Goal: Task Accomplishment & Management: Complete application form

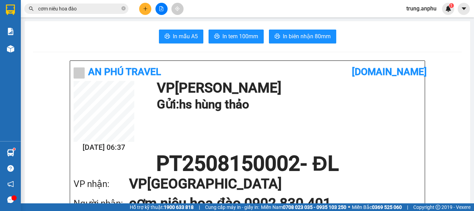
click at [123, 8] on icon "close-circle" at bounding box center [123, 8] width 4 height 4
click at [87, 7] on input "text" at bounding box center [79, 9] width 82 height 8
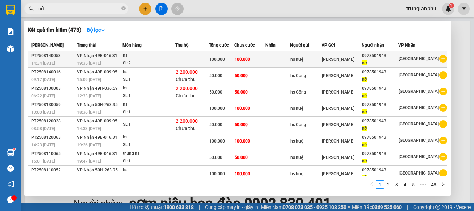
type input "nở"
click at [441, 58] on icon "plus-circle" at bounding box center [443, 59] width 8 height 8
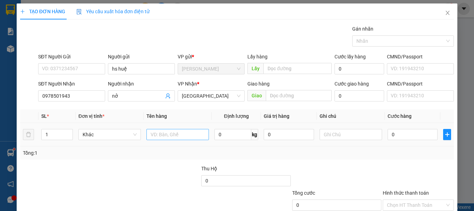
drag, startPoint x: 163, startPoint y: 128, endPoint x: 162, endPoint y: 134, distance: 5.3
click at [162, 132] on table "SL * Đơn vị tính * Tên hàng Định lượng Giá trị hàng Ghi chú Cước hàng 1 Khác 0 …" at bounding box center [237, 127] width 434 height 37
click at [162, 134] on input "text" at bounding box center [177, 134] width 62 height 11
type input "hs"
click at [400, 137] on input "0" at bounding box center [412, 134] width 50 height 11
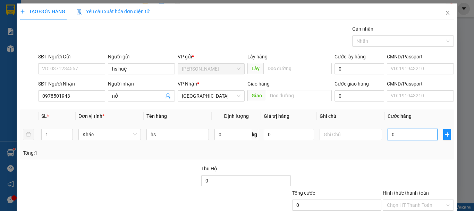
type input "5"
type input "50"
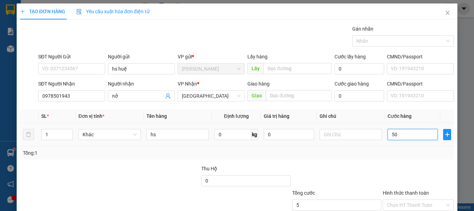
type input "50"
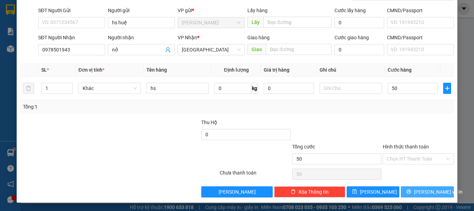
type input "50.000"
click at [404, 187] on button "[PERSON_NAME] và In" at bounding box center [427, 191] width 53 height 11
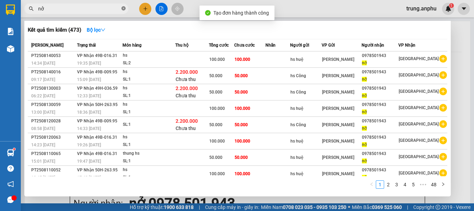
click at [125, 8] on icon "close-circle" at bounding box center [123, 8] width 4 height 4
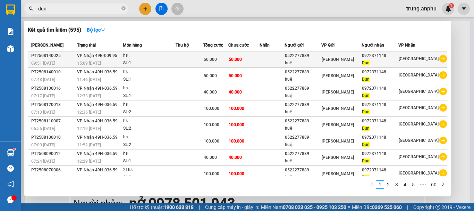
type input "dun"
click at [439, 57] on icon "plus-circle" at bounding box center [443, 59] width 8 height 8
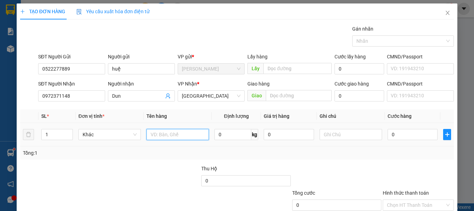
click at [152, 135] on input "text" at bounding box center [177, 134] width 62 height 11
type input "hs"
click at [391, 132] on input "0" at bounding box center [412, 134] width 50 height 11
type input "4"
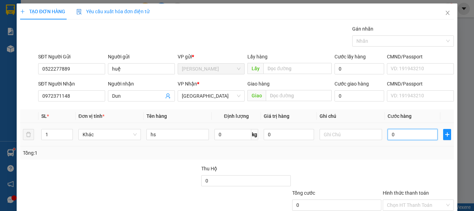
type input "4"
type input "40"
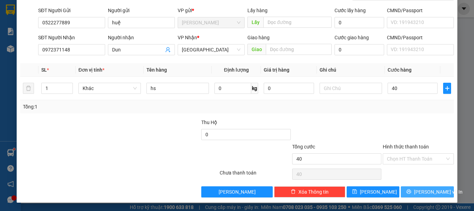
click at [407, 190] on button "[PERSON_NAME] và In" at bounding box center [427, 191] width 53 height 11
type input "40.000"
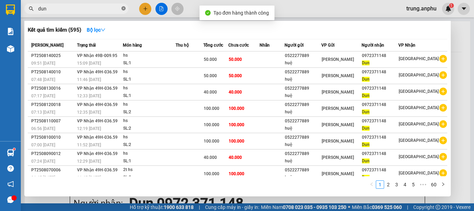
click at [124, 10] on icon "close-circle" at bounding box center [123, 8] width 4 height 4
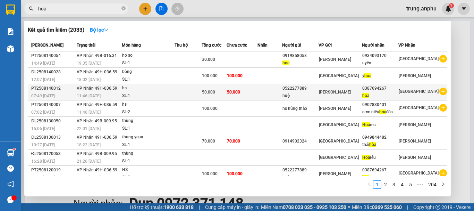
type input "hoa"
click at [439, 91] on icon "plus-circle" at bounding box center [443, 91] width 8 height 8
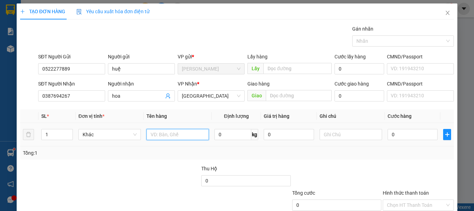
click at [166, 137] on input "text" at bounding box center [177, 134] width 62 height 11
type input "hs"
click at [402, 136] on input "0" at bounding box center [412, 134] width 50 height 11
type input "6"
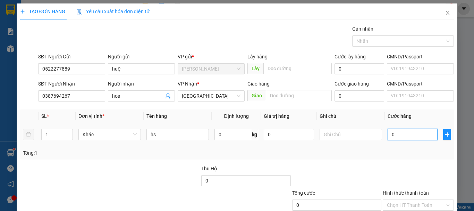
type input "6"
type input "60"
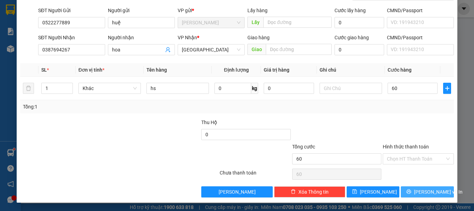
type input "60.000"
click at [401, 189] on button "[PERSON_NAME] và In" at bounding box center [427, 191] width 53 height 11
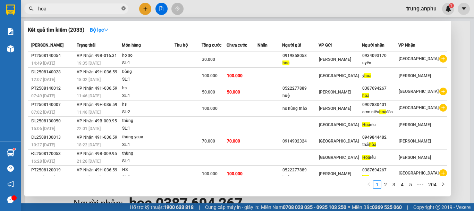
click at [122, 7] on icon "close-circle" at bounding box center [123, 8] width 4 height 4
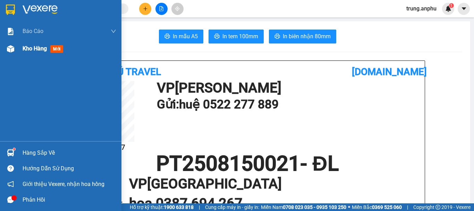
click at [31, 49] on span "Kho hàng" at bounding box center [35, 48] width 24 height 7
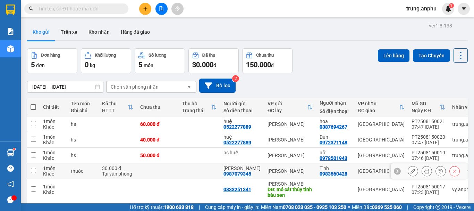
scroll to position [32, 0]
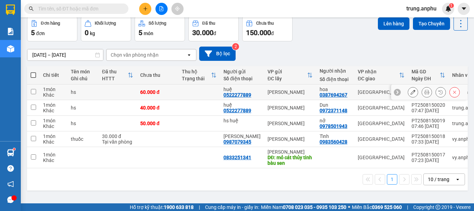
click at [34, 90] on input "checkbox" at bounding box center [33, 91] width 5 height 5
checkbox input "true"
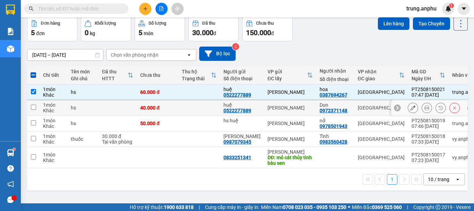
click at [36, 106] on input "checkbox" at bounding box center [33, 106] width 5 height 5
checkbox input "true"
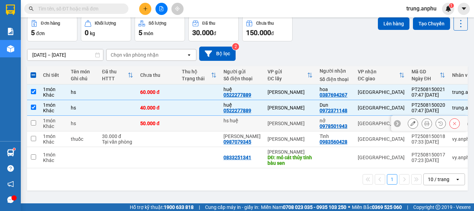
click at [32, 125] on input "checkbox" at bounding box center [33, 122] width 5 height 5
checkbox input "true"
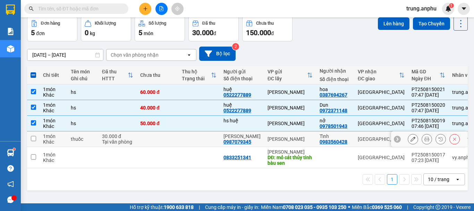
scroll to position [0, 0]
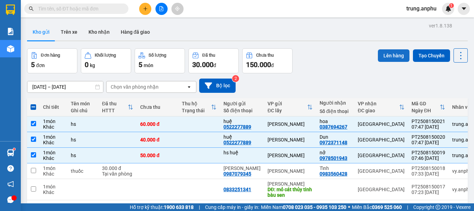
click at [398, 52] on button "Lên hàng" at bounding box center [394, 55] width 32 height 12
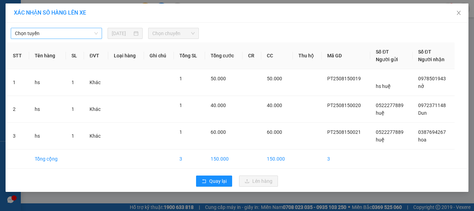
click at [60, 31] on span "Chọn tuyến" at bounding box center [56, 33] width 83 height 10
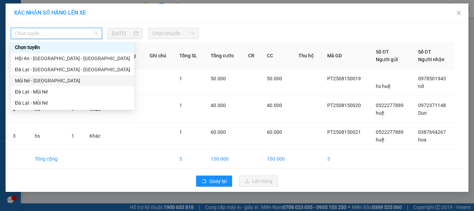
click at [24, 80] on div "Mũi Né - [GEOGRAPHIC_DATA]" at bounding box center [72, 81] width 115 height 8
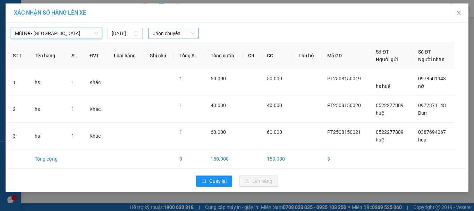
click at [176, 32] on span "Chọn chuyến" at bounding box center [173, 33] width 43 height 10
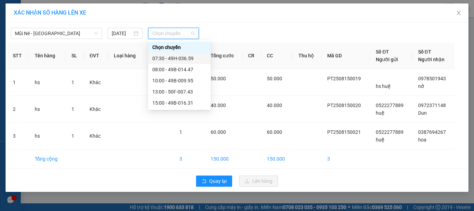
click at [173, 59] on div "07:30 - 49H-036.59" at bounding box center [179, 58] width 54 height 8
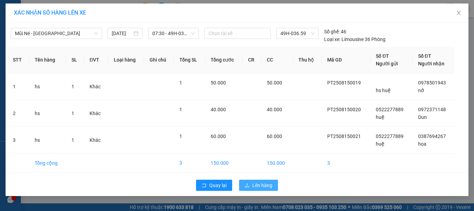
click at [265, 186] on span "Lên hàng" at bounding box center [262, 185] width 20 height 8
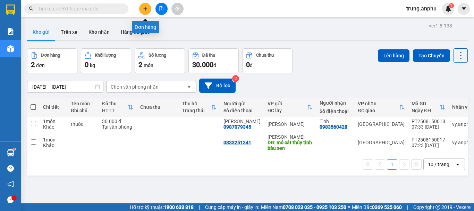
click at [147, 12] on button at bounding box center [145, 9] width 12 height 12
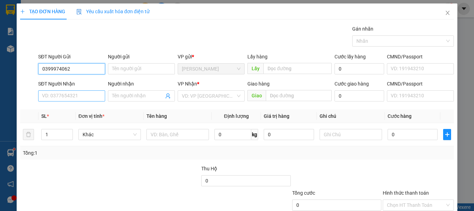
type input "0399974062"
click at [54, 96] on input "SĐT Người Nhận" at bounding box center [71, 95] width 67 height 11
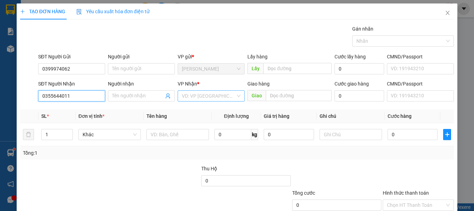
type input "0355644011"
click at [214, 92] on input "search" at bounding box center [209, 96] width 54 height 10
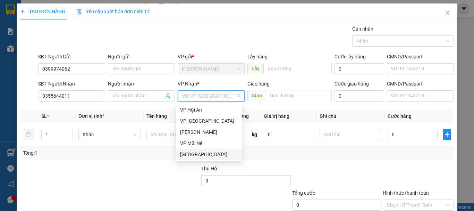
click at [195, 156] on div "[GEOGRAPHIC_DATA]" at bounding box center [209, 154] width 58 height 8
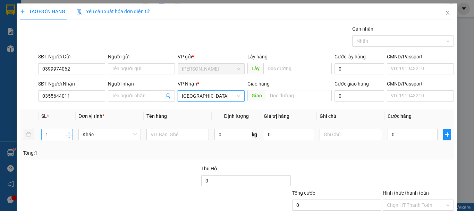
type input "2"
drag, startPoint x: 70, startPoint y: 131, endPoint x: 99, endPoint y: 129, distance: 28.5
click at [70, 131] on span "up" at bounding box center [69, 132] width 4 height 4
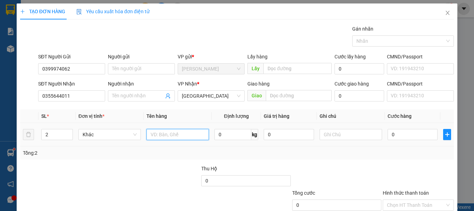
click at [170, 134] on input "text" at bounding box center [177, 134] width 62 height 11
type input "2t rượu"
click at [404, 135] on input "0" at bounding box center [412, 134] width 50 height 11
type input "9"
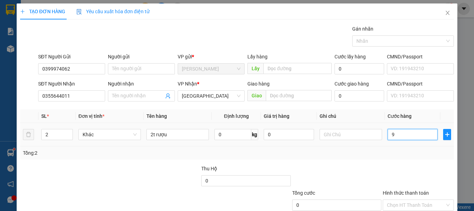
type input "9"
type input "90"
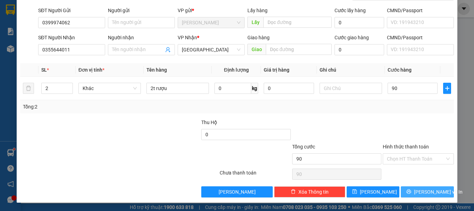
type input "90.000"
click at [401, 188] on button "[PERSON_NAME] và In" at bounding box center [427, 191] width 53 height 11
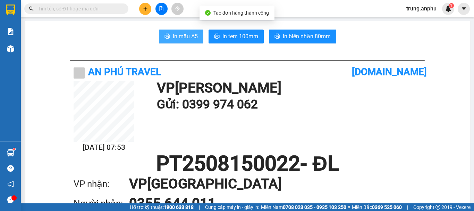
click at [186, 35] on span "In mẫu A5" at bounding box center [185, 36] width 25 height 9
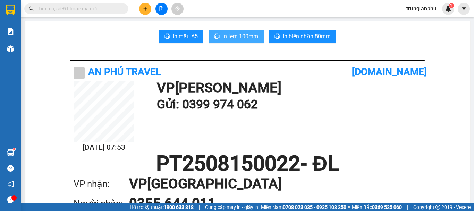
click at [239, 40] on span "In tem 100mm" at bounding box center [240, 36] width 36 height 9
click at [80, 10] on input "text" at bounding box center [79, 9] width 82 height 8
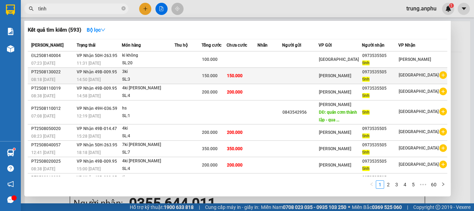
type input "tình"
click at [439, 74] on icon "plus-circle" at bounding box center [443, 75] width 8 height 8
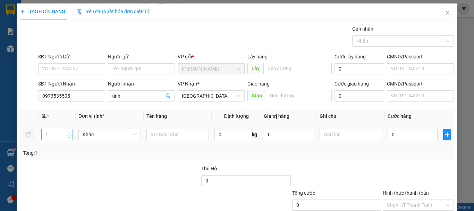
type input "2"
click at [69, 130] on span "up" at bounding box center [69, 132] width 4 height 4
click at [164, 132] on input "text" at bounding box center [177, 134] width 62 height 11
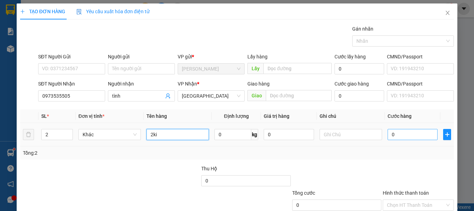
type input "2ki"
click at [396, 134] on input "0" at bounding box center [412, 134] width 50 height 11
type input "1"
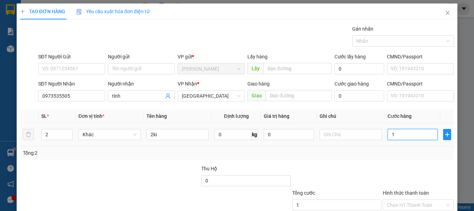
type input "10"
type input "100"
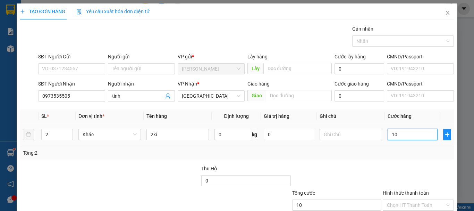
type input "100"
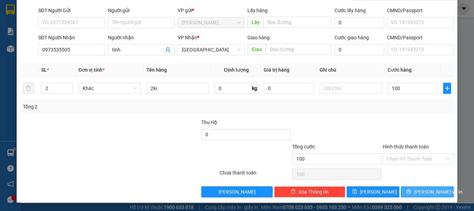
type input "100.000"
click at [432, 192] on span "[PERSON_NAME] và In" at bounding box center [438, 192] width 49 height 8
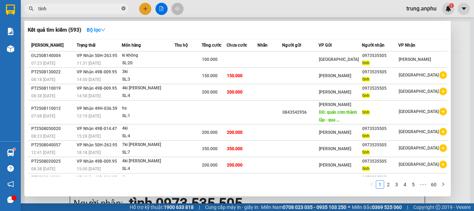
click at [122, 9] on icon "close-circle" at bounding box center [123, 8] width 4 height 4
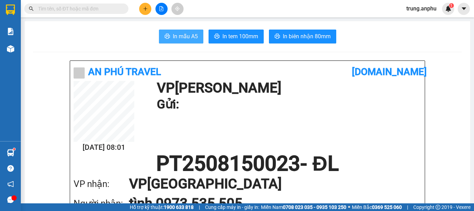
click at [182, 31] on button "In mẫu A5" at bounding box center [181, 36] width 44 height 14
